Goal: Task Accomplishment & Management: Use online tool/utility

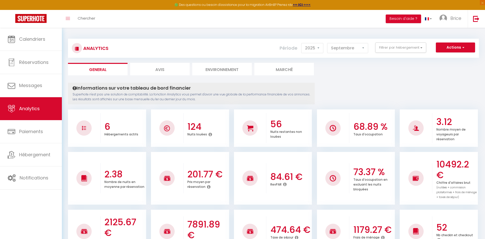
select select "2025"
select select "9"
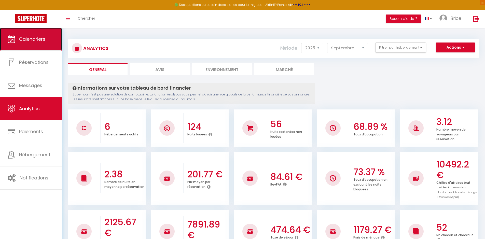
click at [39, 38] on span "Calendriers" at bounding box center [32, 39] width 26 height 6
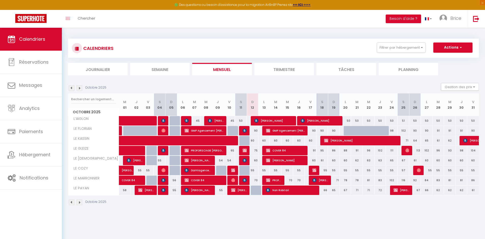
click at [72, 88] on img at bounding box center [72, 88] width 6 height 6
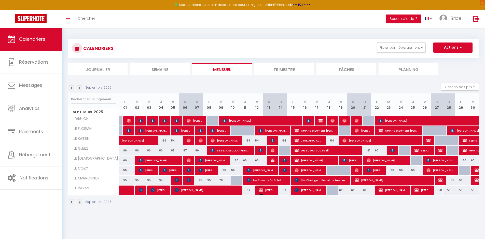
click at [272, 191] on span "[PERSON_NAME]" at bounding box center [267, 190] width 16 height 10
select select "OK"
select select "KO"
select select "0"
select select "1"
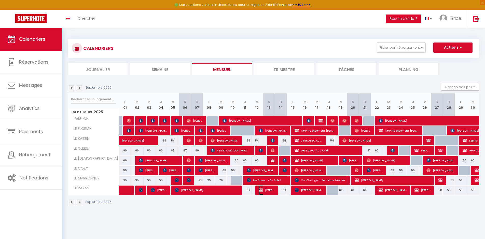
select select "1"
select select
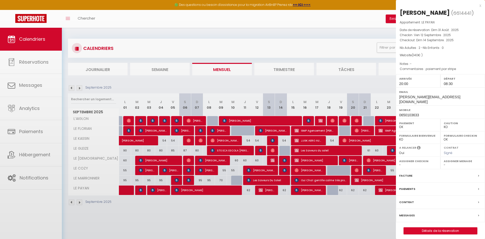
click at [272, 191] on div at bounding box center [242, 119] width 485 height 239
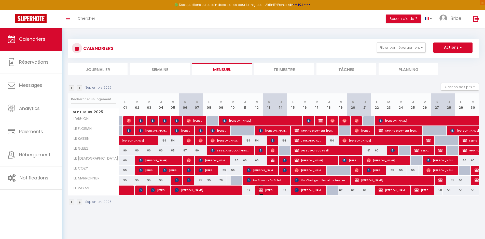
click at [267, 190] on span "[PERSON_NAME]" at bounding box center [267, 190] width 16 height 10
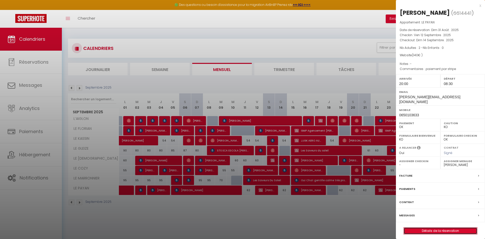
click at [430, 228] on link "Détails de la réservation" at bounding box center [440, 231] width 73 height 7
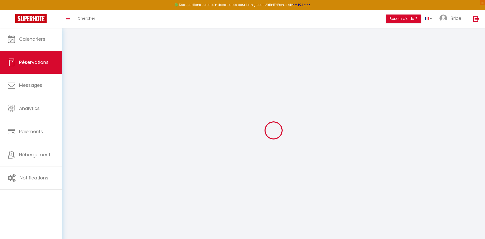
select select
checkbox input "false"
select select
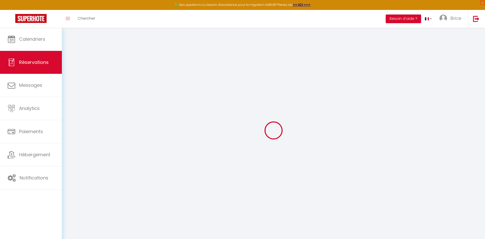
checkbox input "false"
type textarea ".paiement par stripe"
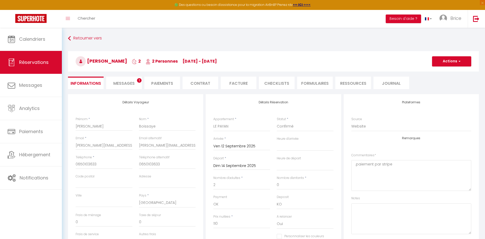
type input "25.6"
type input "4.4"
select select
checkbox input "false"
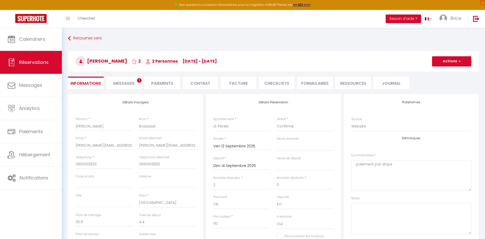
select select "20:00"
select select "08:30"
checkbox input "false"
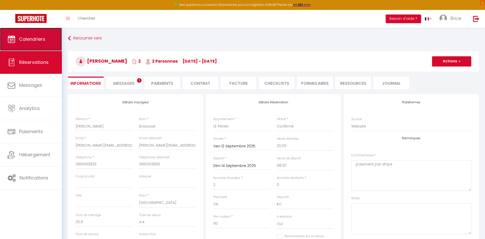
click at [23, 38] on span "Calendriers" at bounding box center [32, 39] width 26 height 6
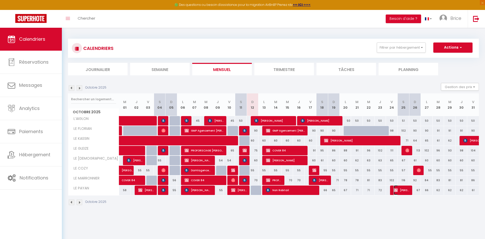
click at [402, 189] on span "[PERSON_NAME]" at bounding box center [401, 190] width 16 height 10
select select "OK"
select select "KO"
select select "0"
select select "1"
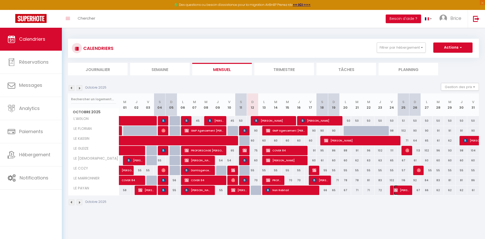
select select "1"
select select
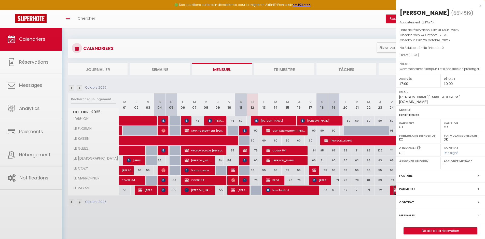
select select "49623"
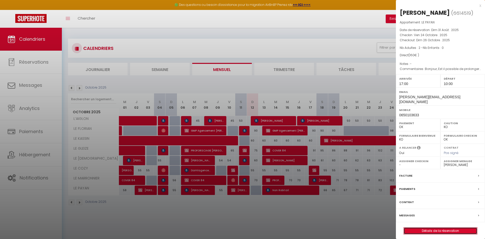
click at [425, 228] on link "Détails de la réservation" at bounding box center [440, 231] width 73 height 7
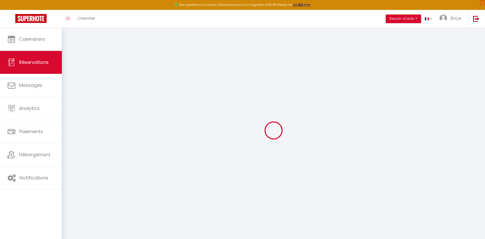
select select
checkbox input "false"
select select
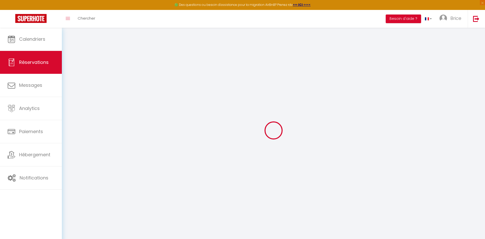
checkbox input "false"
type textarea "Bonjour, Est il possible de prolonger et de venir le 23 plutôt que le 24 et d'a…"
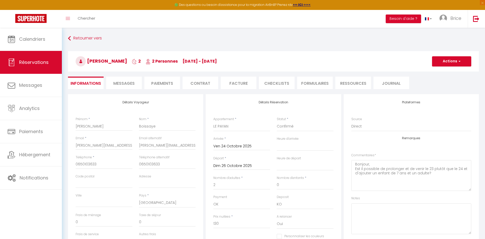
type input "25.6"
type input "4.4"
select select
checkbox input "false"
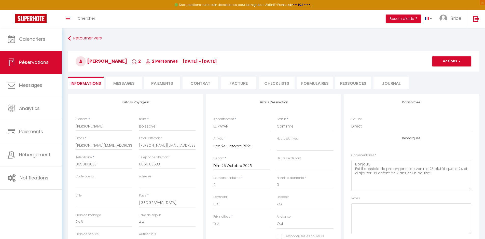
select select "17:00"
select select "10:00"
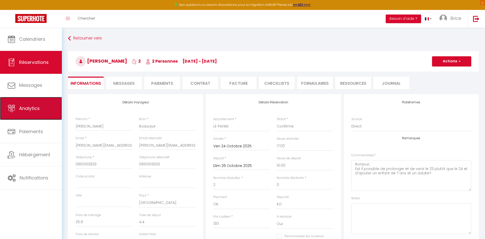
click at [26, 110] on span "Analytics" at bounding box center [29, 108] width 21 height 6
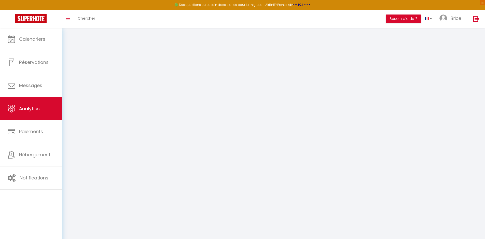
select select "2025"
select select "10"
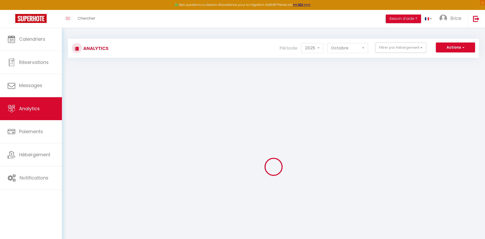
checkbox chauvet "false"
checkbox GLEIZE "false"
checkbox ZEN "false"
checkbox COZY "false"
checkbox MARRONNIER "false"
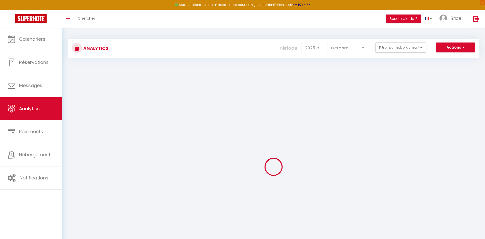
checkbox input "false"
checkbox KASSIN "false"
checkbox FLORIAN "false"
checkbox PAYAN "false"
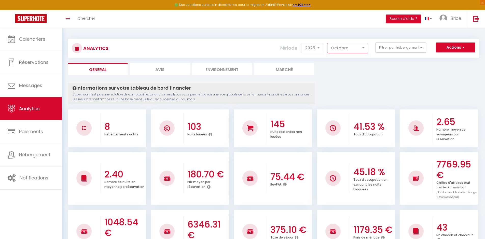
click at [360, 48] on select "[PERSON_NAME] Mars Avril Mai Juin Juillet Août Septembre Octobre Novembre Décem…" at bounding box center [347, 48] width 41 height 10
select select "9"
checkbox chauvet "false"
checkbox GLEIZE "false"
checkbox ZEN "false"
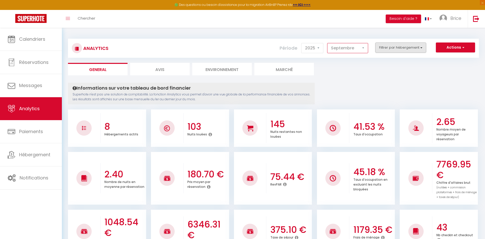
checkbox COZY "false"
checkbox MARRONNIER "false"
checkbox input "false"
checkbox KASSIN "false"
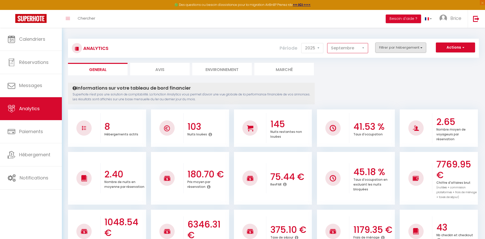
checkbox FLORIAN "false"
checkbox PAYAN "false"
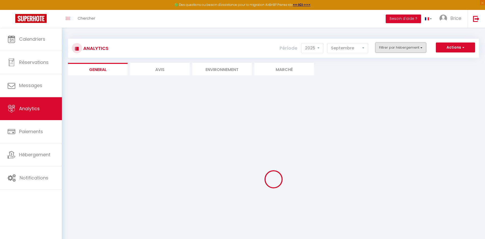
click at [392, 48] on button "Filtrer par hébergement" at bounding box center [400, 48] width 51 height 10
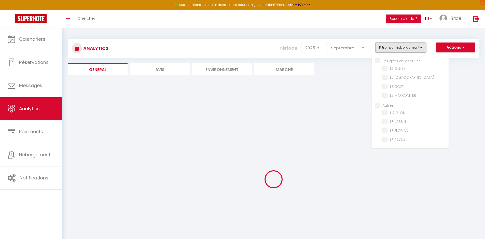
checkbox chauvet "false"
checkbox GLEIZE "false"
checkbox ZEN "false"
checkbox COZY "false"
checkbox MARRONNIER "false"
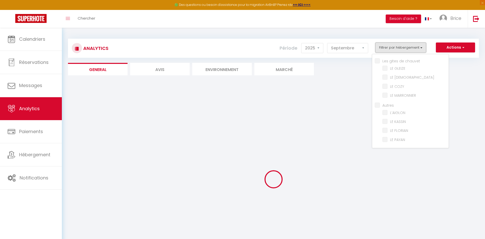
checkbox input "false"
checkbox KASSIN "false"
checkbox FLORIAN "false"
checkbox PAYAN "false"
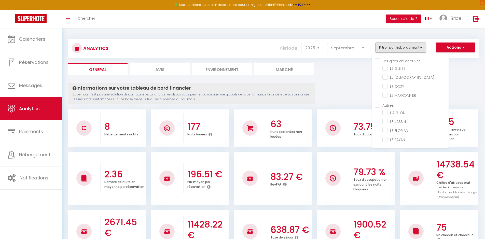
click at [376, 60] on chauvet "Les gites de chauvet" at bounding box center [412, 60] width 74 height 5
checkbox chauvet "true"
checkbox GLEIZE "true"
checkbox ZEN "true"
checkbox COZY "true"
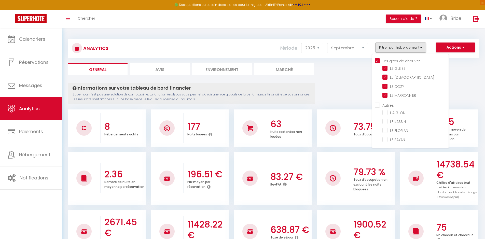
checkbox MARRONNIER "true"
checkbox input "false"
checkbox KASSIN "false"
checkbox FLORIAN "false"
checkbox PAYAN "false"
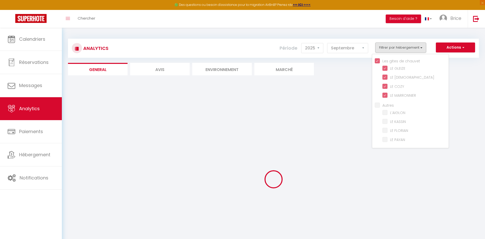
checkbox input "false"
checkbox KASSIN "false"
checkbox FLORIAN "false"
checkbox PAYAN "false"
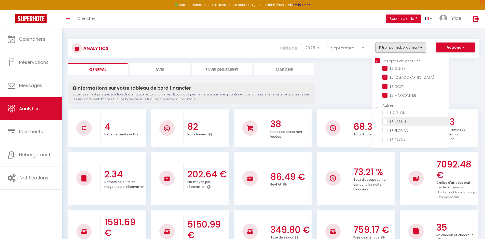
click at [385, 121] on KASSIN "checkbox" at bounding box center [415, 121] width 66 height 5
checkbox KASSIN "true"
checkbox input "false"
checkbox FLORIAN "false"
checkbox PAYAN "false"
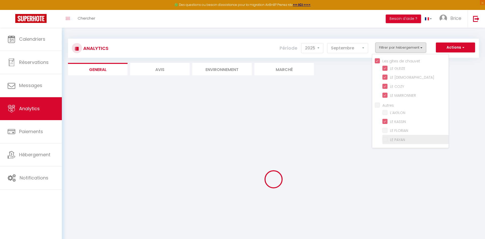
checkbox input "false"
checkbox FLORIAN "false"
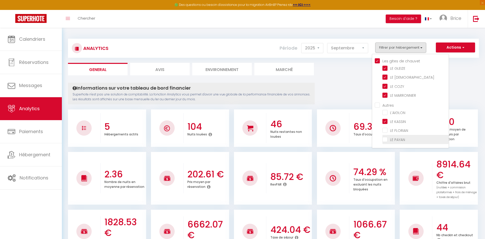
click at [385, 139] on PAYAN "checkbox" at bounding box center [415, 138] width 66 height 5
checkbox PAYAN "true"
checkbox input "false"
checkbox FLORIAN "false"
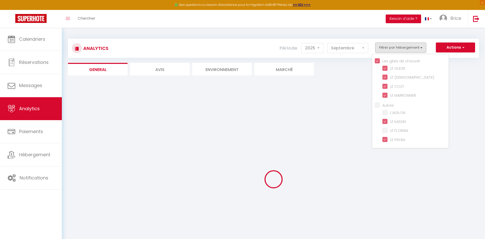
checkbox input "false"
checkbox FLORIAN "false"
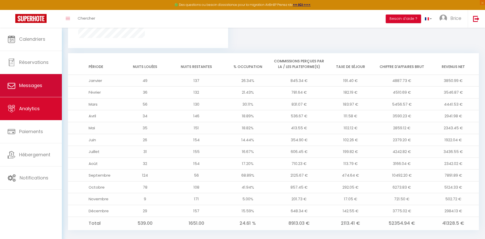
scroll to position [407, 0]
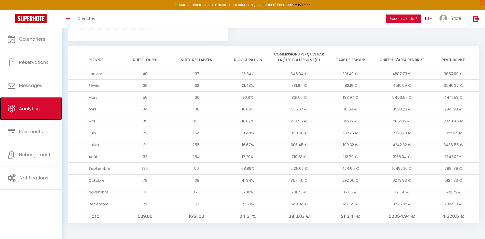
click at [31, 108] on span "Analytics" at bounding box center [29, 108] width 21 height 6
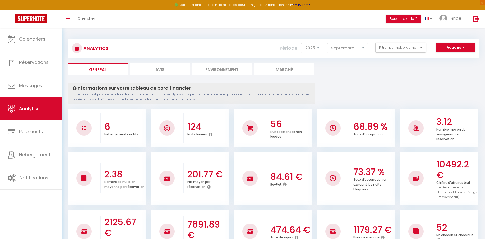
select select "2025"
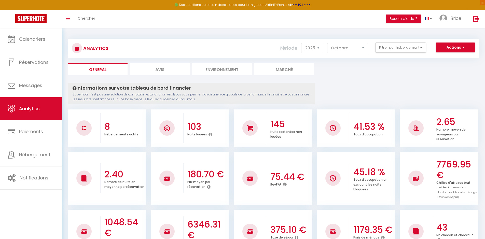
click at [285, 183] on icon at bounding box center [285, 184] width 4 height 4
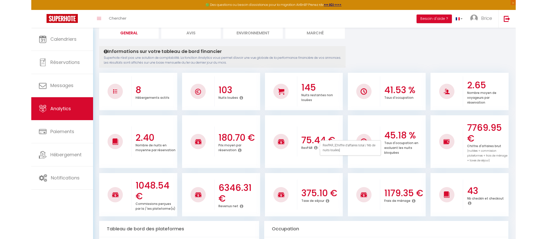
scroll to position [37, 0]
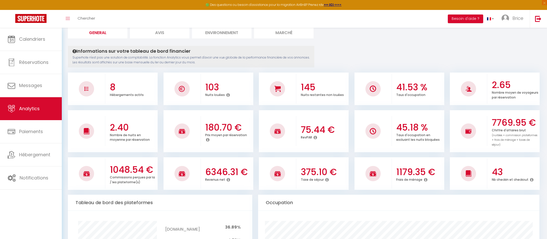
scroll to position [0, 0]
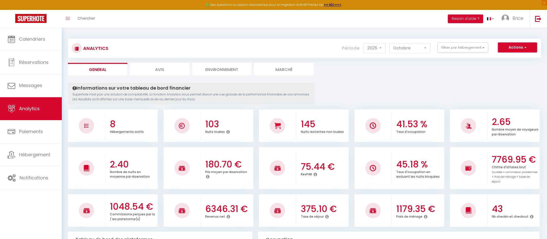
click at [485, 50] on button "Actions" at bounding box center [517, 48] width 39 height 10
click at [485, 58] on link "Génération SuperConciergerie" at bounding box center [505, 58] width 64 height 7
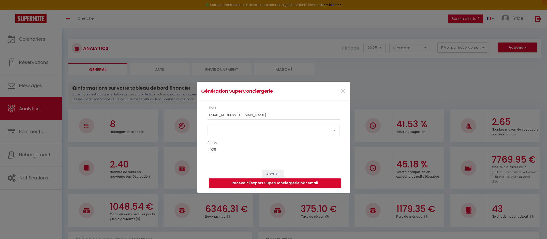
click at [230, 131] on div "Select option" at bounding box center [274, 130] width 132 height 10
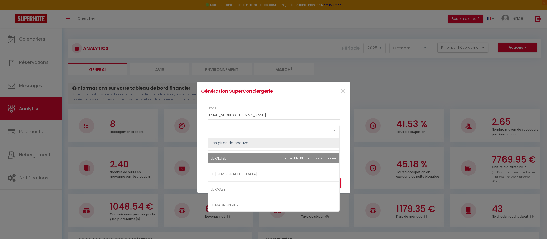
click at [225, 162] on span "LE GLEIZE" at bounding box center [274, 158] width 132 height 10
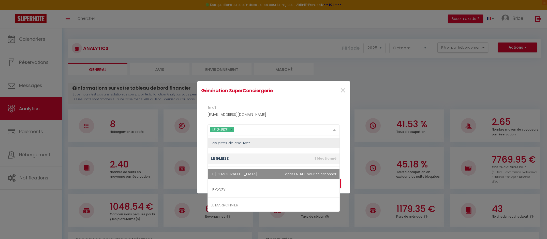
click at [225, 175] on span "LE [DEMOGRAPHIC_DATA]" at bounding box center [274, 174] width 132 height 10
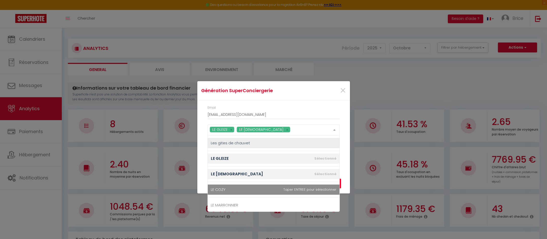
click at [226, 190] on span "LE COZY" at bounding box center [274, 190] width 132 height 10
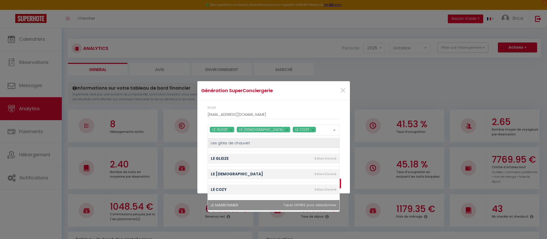
click at [231, 209] on span "LE MARRONNIER" at bounding box center [274, 205] width 132 height 10
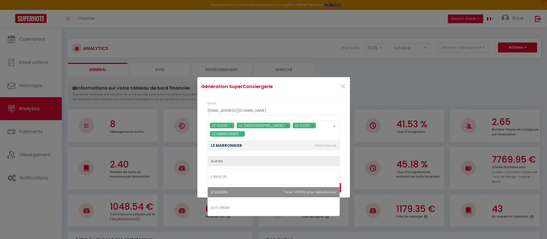
scroll to position [65, 0]
click at [238, 189] on span "LE KASSIN" at bounding box center [274, 191] width 132 height 10
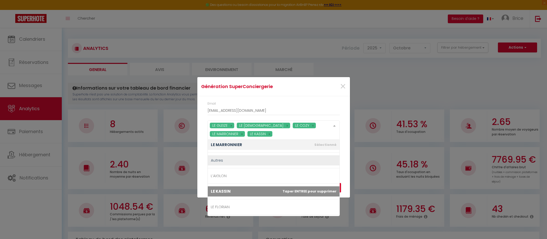
scroll to position [79, 0]
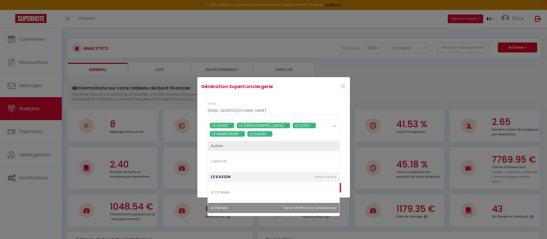
click at [234, 212] on span "LE PAYAN" at bounding box center [274, 208] width 132 height 10
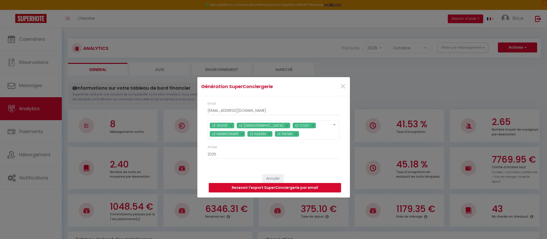
click at [335, 124] on div at bounding box center [335, 126] width 10 height 10
click at [276, 188] on button "Recevoir l'export SuperConciergerie par email" at bounding box center [275, 188] width 132 height 10
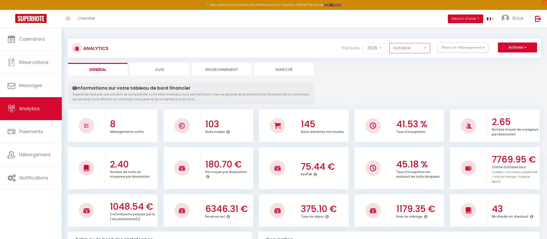
click at [425, 49] on select "[PERSON_NAME] Mars Avril Mai Juin Juillet Août Septembre Octobre Novembre Décem…" at bounding box center [410, 48] width 41 height 10
select select "9"
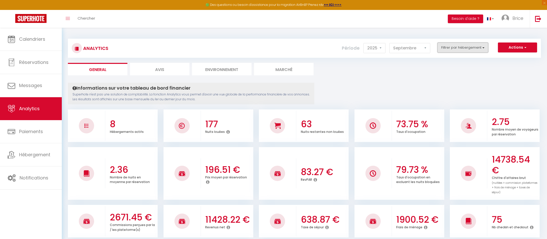
click at [466, 48] on button "Filtrer par hébergement" at bounding box center [463, 48] width 51 height 10
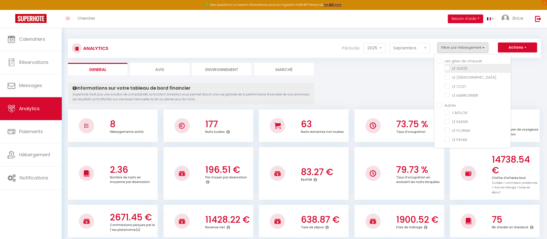
click at [447, 67] on GLEIZE "checkbox" at bounding box center [478, 67] width 66 height 5
checkbox GLEIZE "true"
checkbox ZEN "false"
checkbox COZY "false"
checkbox MARRONNIER "false"
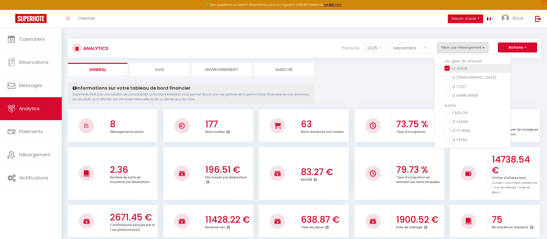
checkbox input "false"
checkbox KASSIN "false"
checkbox FLORIAN "false"
checkbox PAYAN "false"
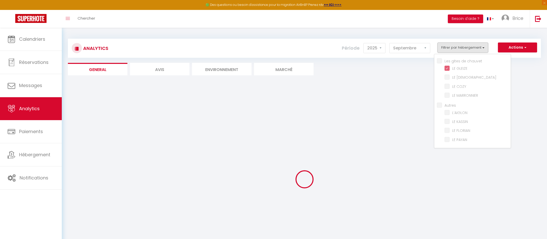
checkbox ZEN "false"
checkbox COZY "false"
checkbox MARRONNIER "false"
checkbox input "false"
checkbox KASSIN "false"
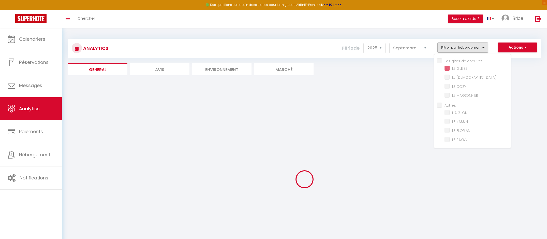
checkbox FLORIAN "false"
checkbox PAYAN "false"
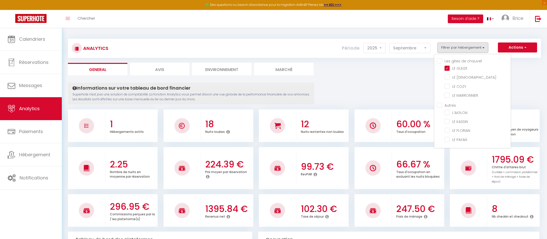
click at [439, 62] on chauvet "Les gites de chauvet" at bounding box center [474, 60] width 74 height 5
checkbox chauvet "true"
checkbox ZEN "true"
checkbox COZY "true"
checkbox MARRONNIER "true"
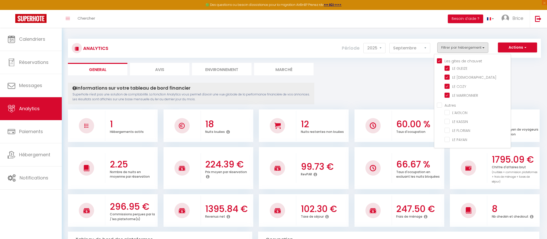
checkbox input "false"
checkbox KASSIN "false"
checkbox FLORIAN "false"
checkbox PAYAN "false"
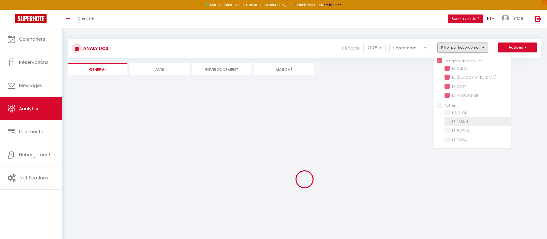
checkbox input "false"
checkbox KASSIN "false"
checkbox FLORIAN "false"
checkbox PAYAN "false"
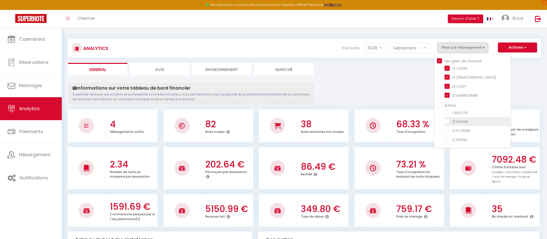
click at [446, 119] on KASSIN "checkbox" at bounding box center [478, 121] width 66 height 5
checkbox KASSIN "true"
checkbox input "false"
checkbox FLORIAN "false"
checkbox PAYAN "false"
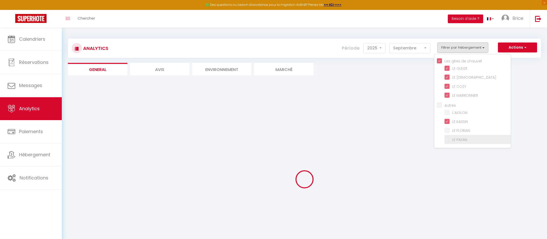
checkbox input "false"
checkbox FLORIAN "false"
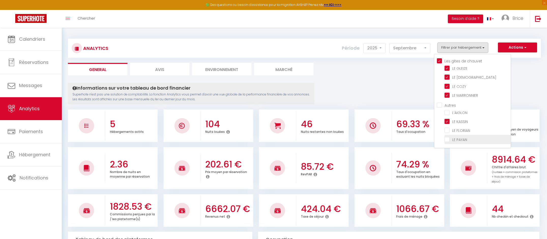
click at [448, 138] on PAYAN "checkbox" at bounding box center [478, 138] width 66 height 5
checkbox PAYAN "true"
checkbox input "false"
checkbox FLORIAN "false"
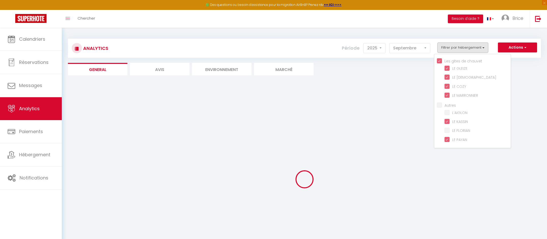
checkbox input "false"
checkbox FLORIAN "false"
